Goal: Transaction & Acquisition: Subscribe to service/newsletter

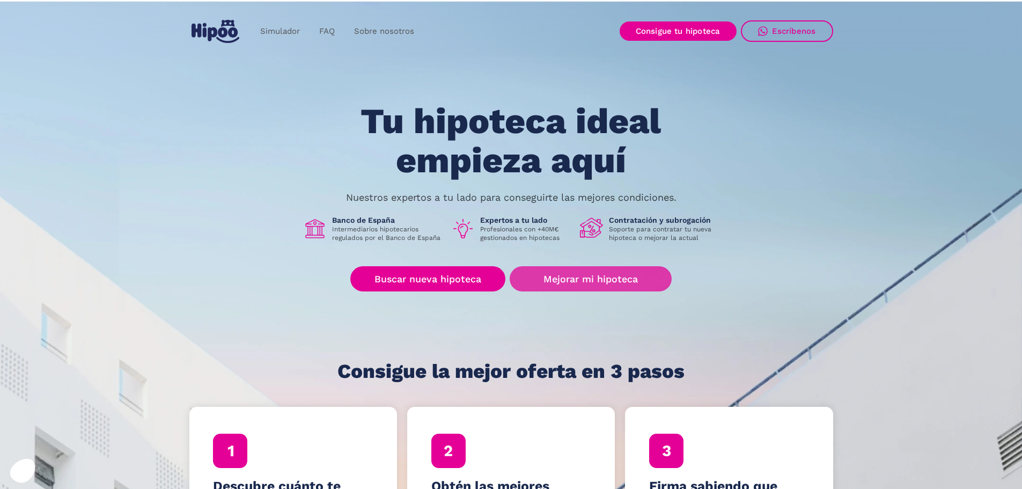
click at [567, 282] on link "Mejorar mi hipoteca" at bounding box center [589, 278] width 161 height 25
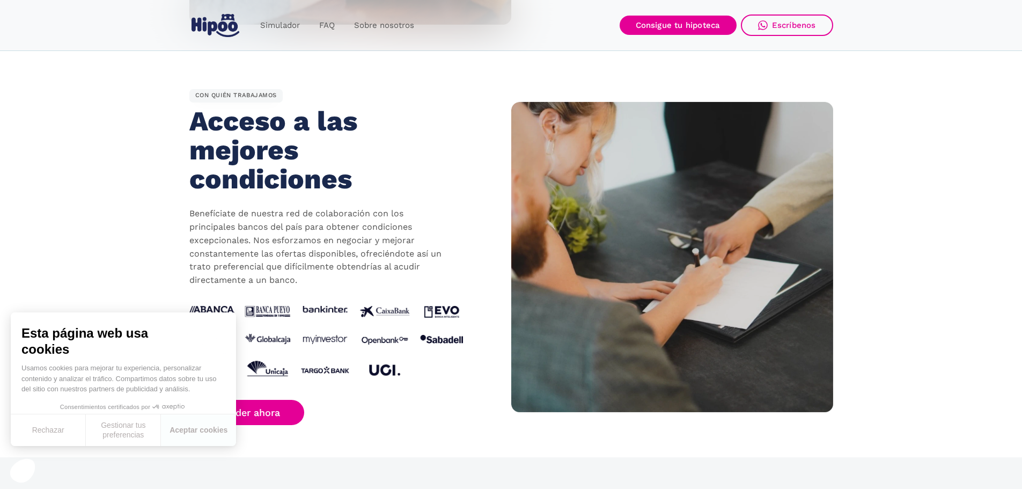
scroll to position [983, 0]
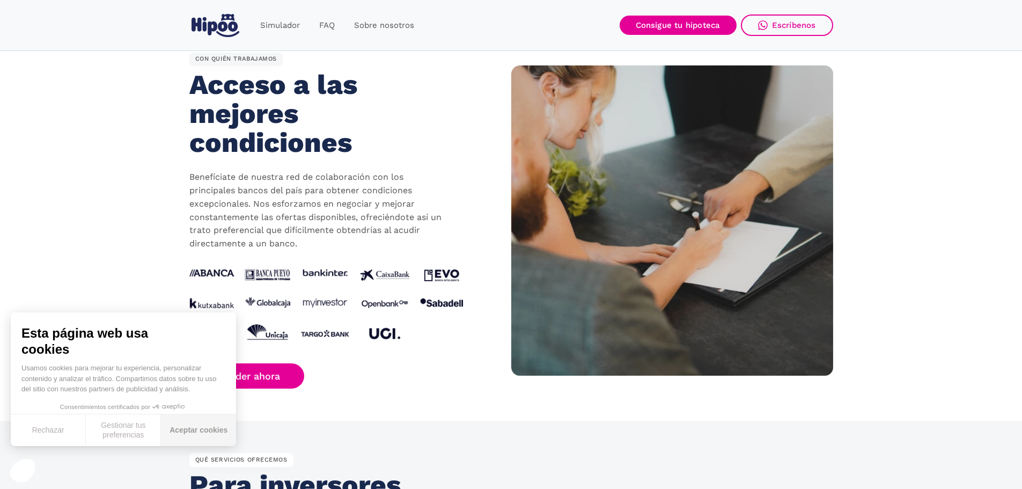
click at [192, 423] on button "Aceptar cookies" at bounding box center [198, 430] width 75 height 32
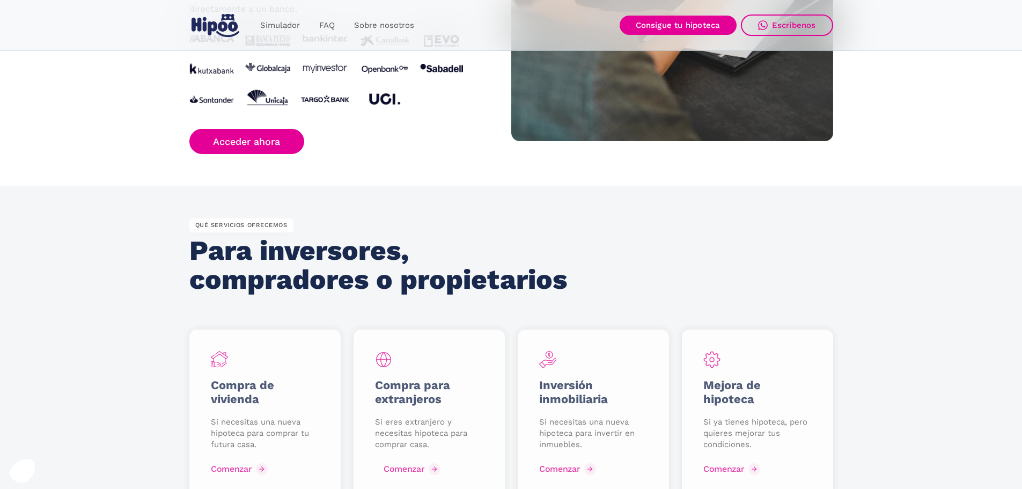
scroll to position [1251, 0]
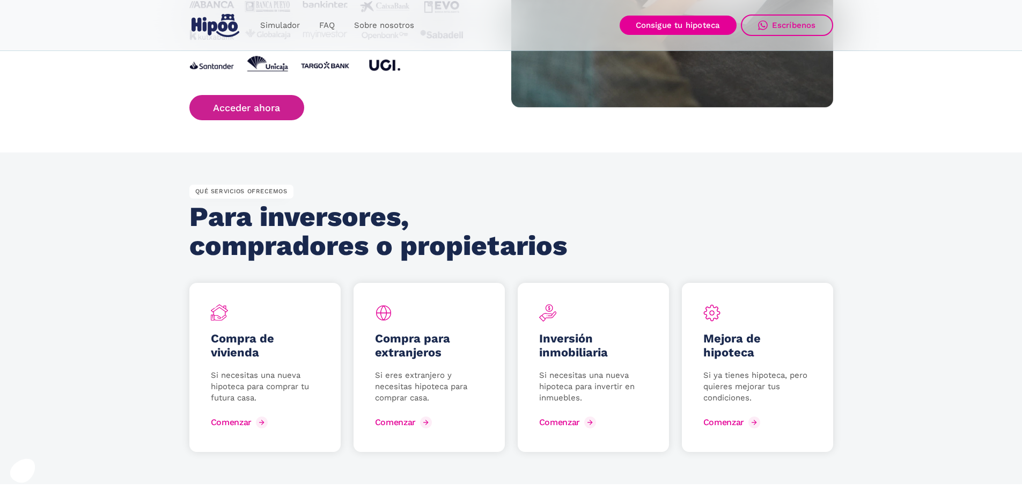
click at [267, 110] on link "Acceder ahora" at bounding box center [246, 107] width 115 height 25
